Goal: Information Seeking & Learning: Understand process/instructions

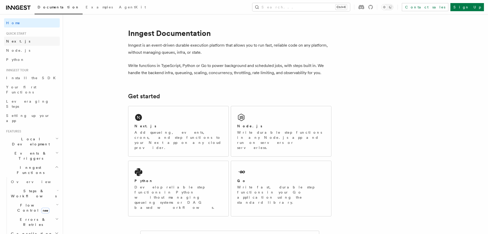
click at [19, 42] on link "Next.js" at bounding box center [32, 41] width 56 height 9
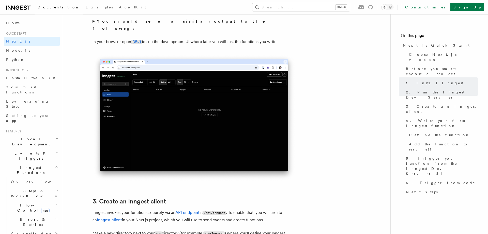
scroll to position [545, 0]
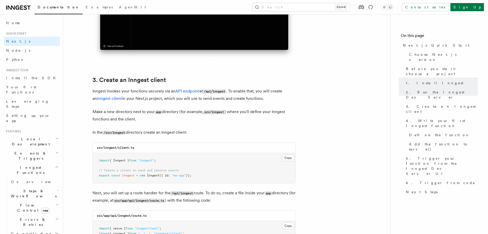
drag, startPoint x: 183, startPoint y: 178, endPoint x: 246, endPoint y: 180, distance: 63.8
click at [246, 180] on pre "import { Inngest } from "inngest" ; // Create a client to send and receive even…" at bounding box center [194, 168] width 203 height 30
click at [284, 178] on pre "import { Inngest } from "inngest" ; // Create a client to send and receive even…" at bounding box center [194, 168] width 203 height 30
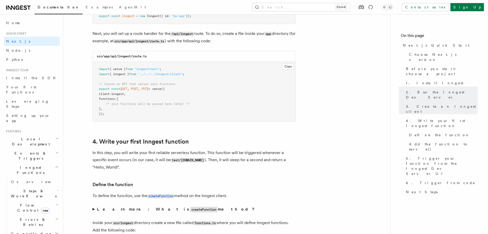
scroll to position [674, 0]
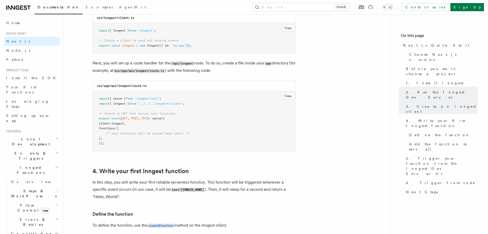
drag, startPoint x: 220, startPoint y: 47, endPoint x: 256, endPoint y: 49, distance: 35.9
click at [256, 49] on pre "import { Inngest } from "inngest" ; // Create a client to send and receive even…" at bounding box center [194, 38] width 203 height 30
click at [247, 45] on pre "import { Inngest } from "inngest" ; // Create a client to send and receive even…" at bounding box center [194, 38] width 203 height 30
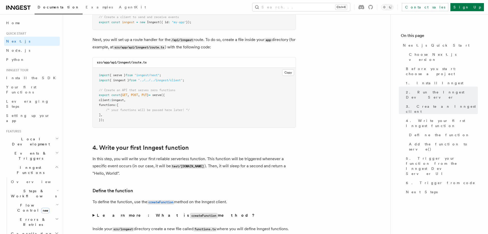
scroll to position [726, 0]
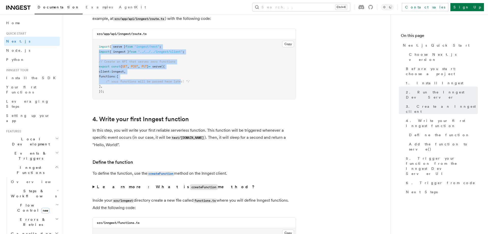
drag, startPoint x: 116, startPoint y: 50, endPoint x: 183, endPoint y: 85, distance: 75.2
click at [183, 85] on pre "import { serve } from "inngest/next" ; import { inngest } from "../../../innges…" at bounding box center [194, 69] width 203 height 60
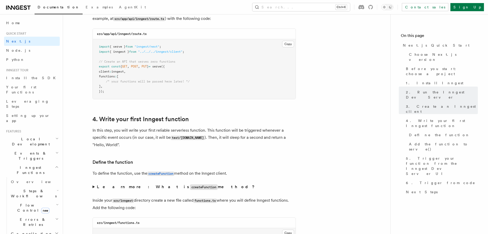
click at [210, 83] on pre "import { serve } from "inngest/next" ; import { inngest } from "../../../innges…" at bounding box center [194, 69] width 203 height 60
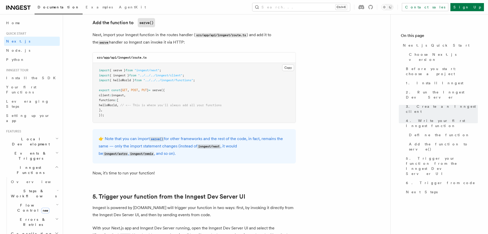
scroll to position [1089, 0]
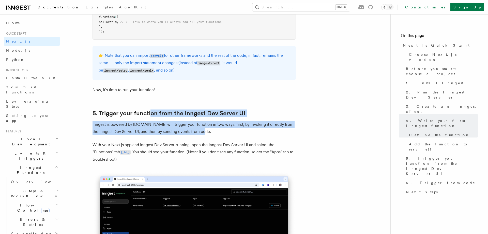
drag, startPoint x: 152, startPoint y: 121, endPoint x: 278, endPoint y: 139, distance: 127.1
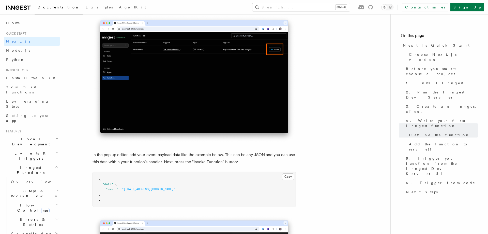
scroll to position [1426, 0]
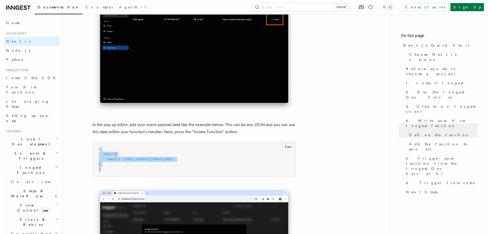
drag, startPoint x: 183, startPoint y: 156, endPoint x: 224, endPoint y: 173, distance: 44.7
click at [202, 172] on pre "{ "data" : { "email" : "[EMAIL_ADDRESS][DOMAIN_NAME]" } }" at bounding box center [194, 159] width 203 height 35
click at [224, 173] on pre "{ "data" : { "email" : "[EMAIL_ADDRESS][DOMAIN_NAME]" } }" at bounding box center [194, 159] width 203 height 35
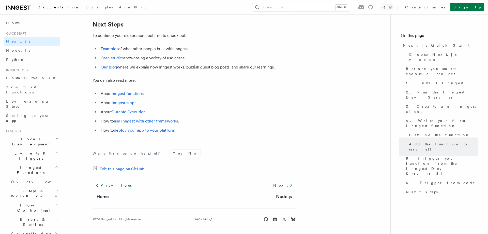
scroll to position [145, 0]
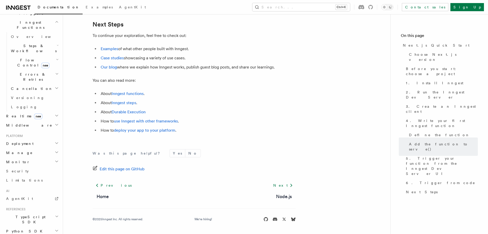
click at [57, 150] on icon "button" at bounding box center [57, 152] width 4 height 4
click at [56, 150] on icon "button" at bounding box center [57, 152] width 4 height 4
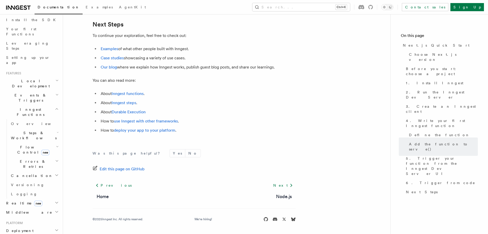
click at [55, 159] on icon "button" at bounding box center [57, 161] width 4 height 4
click at [22, 183] on span "Retries" at bounding box center [26, 185] width 20 height 4
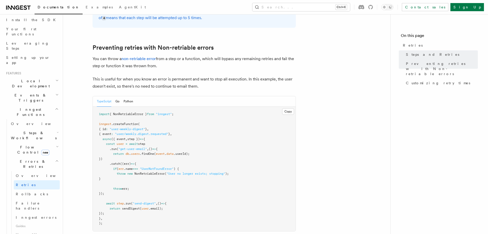
scroll to position [519, 0]
